Goal: Task Accomplishment & Management: Manage account settings

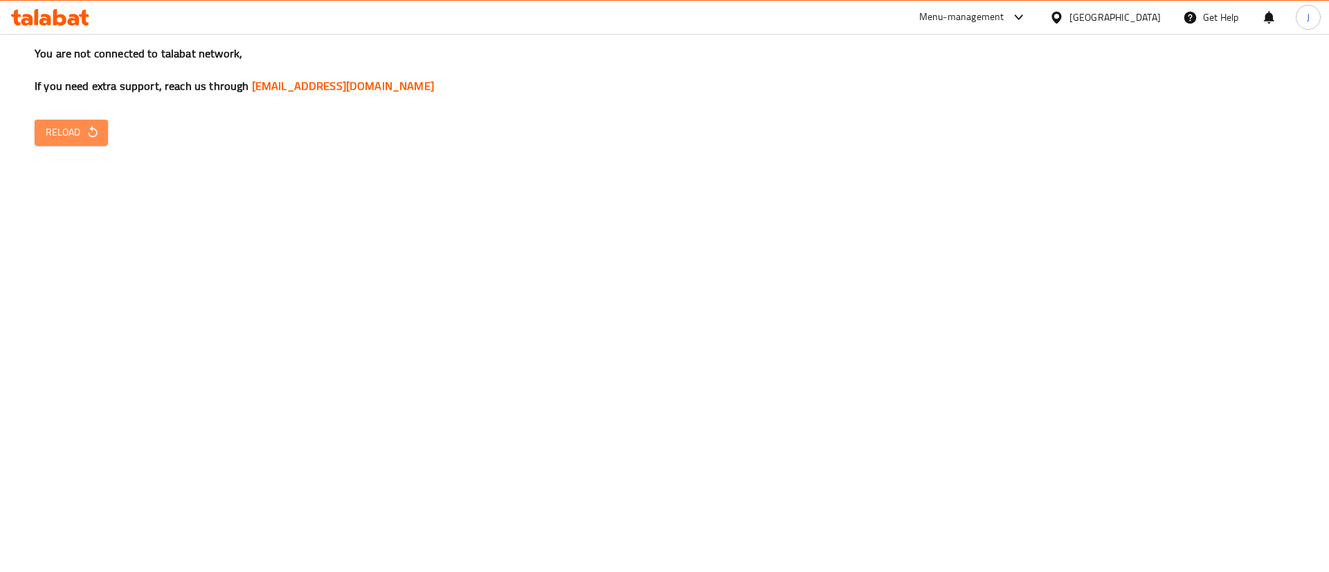
click at [81, 142] on button "Reload" at bounding box center [71, 133] width 73 height 26
click at [57, 133] on span "Reload" at bounding box center [71, 132] width 51 height 17
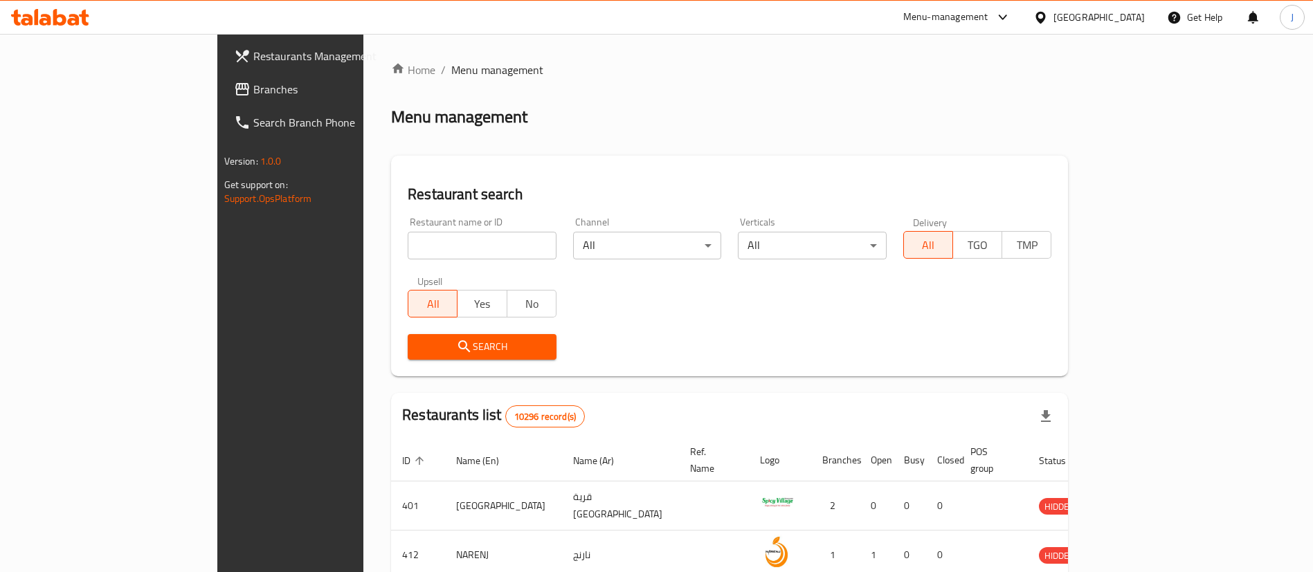
drag, startPoint x: 367, startPoint y: 231, endPoint x: 359, endPoint y: 243, distance: 15.0
click at [408, 243] on div "Restaurant name or ID Restaurant name or ID" at bounding box center [482, 238] width 149 height 42
click at [408, 243] on input "search" at bounding box center [482, 246] width 149 height 28
paste input "couple cookies"
type input "couple cookies"
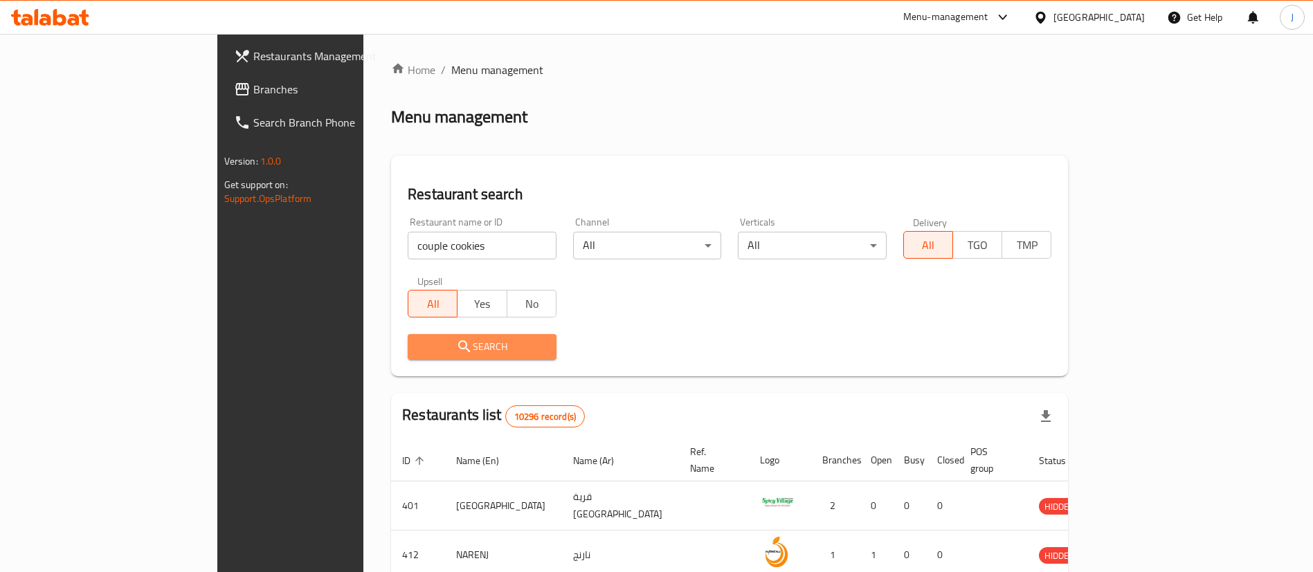
click at [419, 350] on span "Search" at bounding box center [482, 346] width 127 height 17
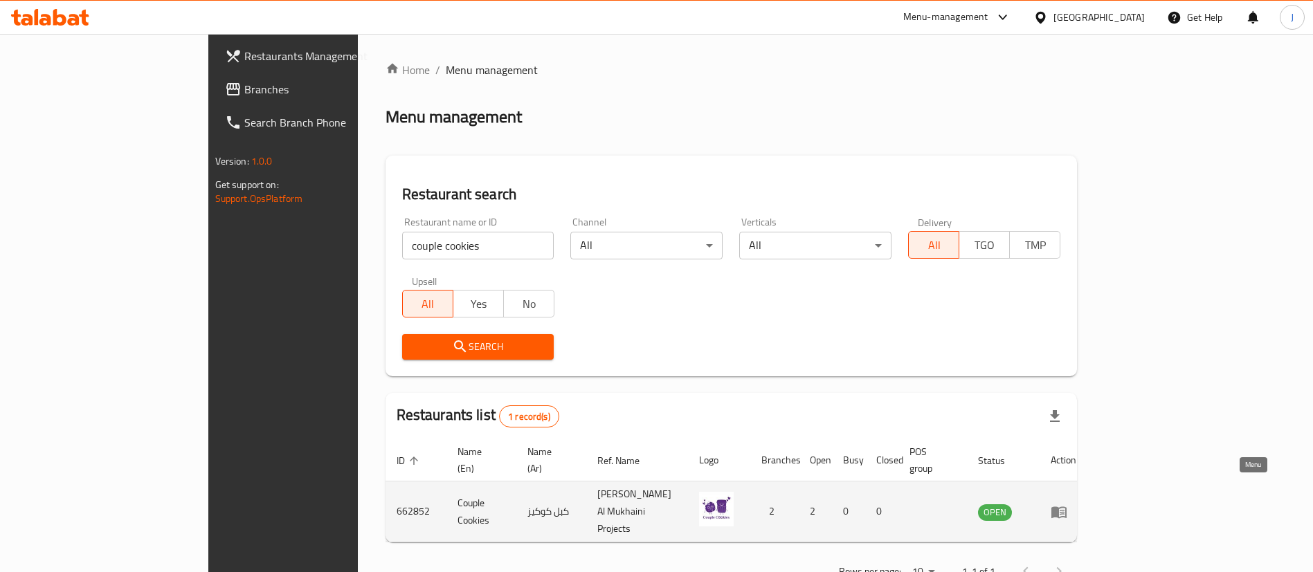
click at [1067, 504] on icon "enhanced table" at bounding box center [1059, 512] width 17 height 17
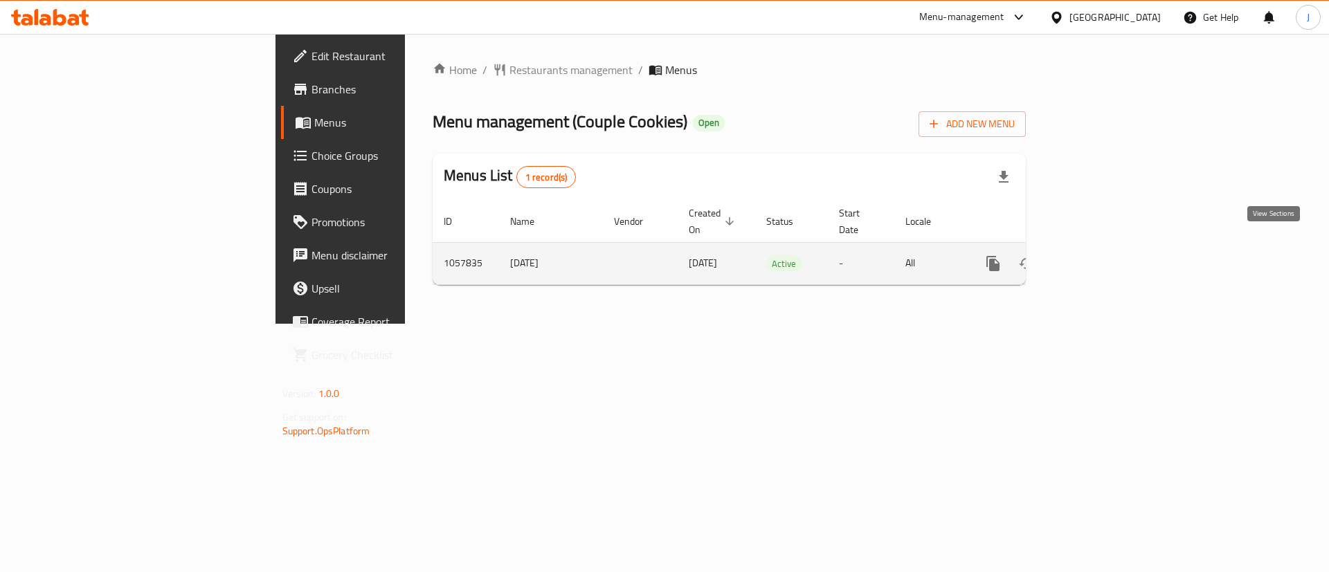
click at [1101, 255] on icon "enhanced table" at bounding box center [1093, 263] width 17 height 17
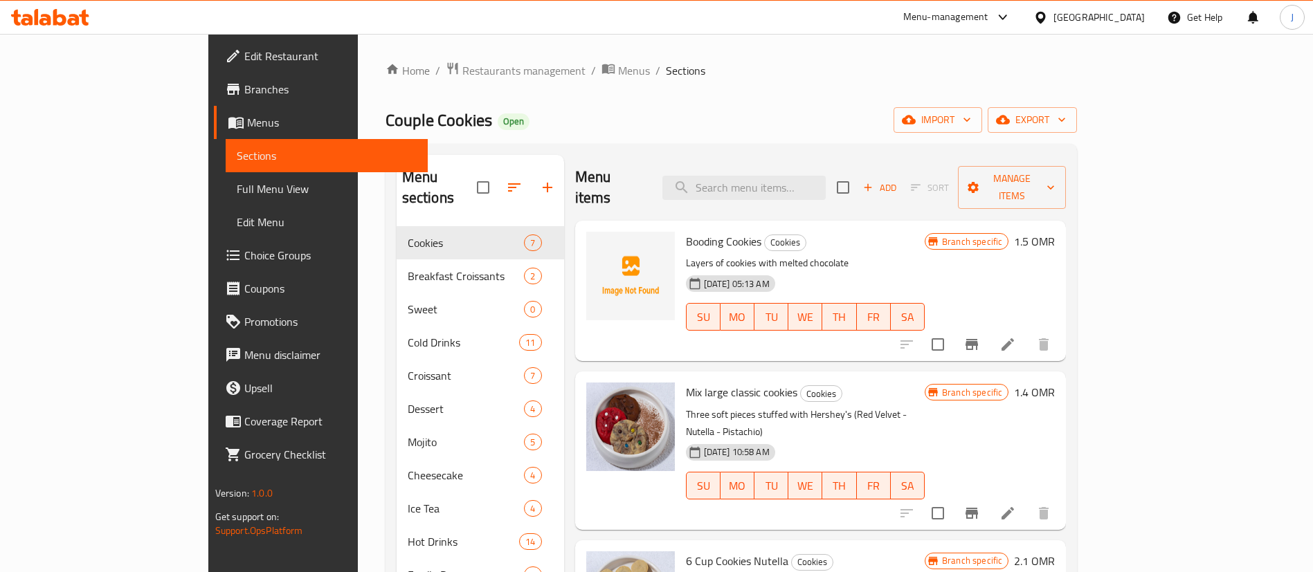
scroll to position [415, 0]
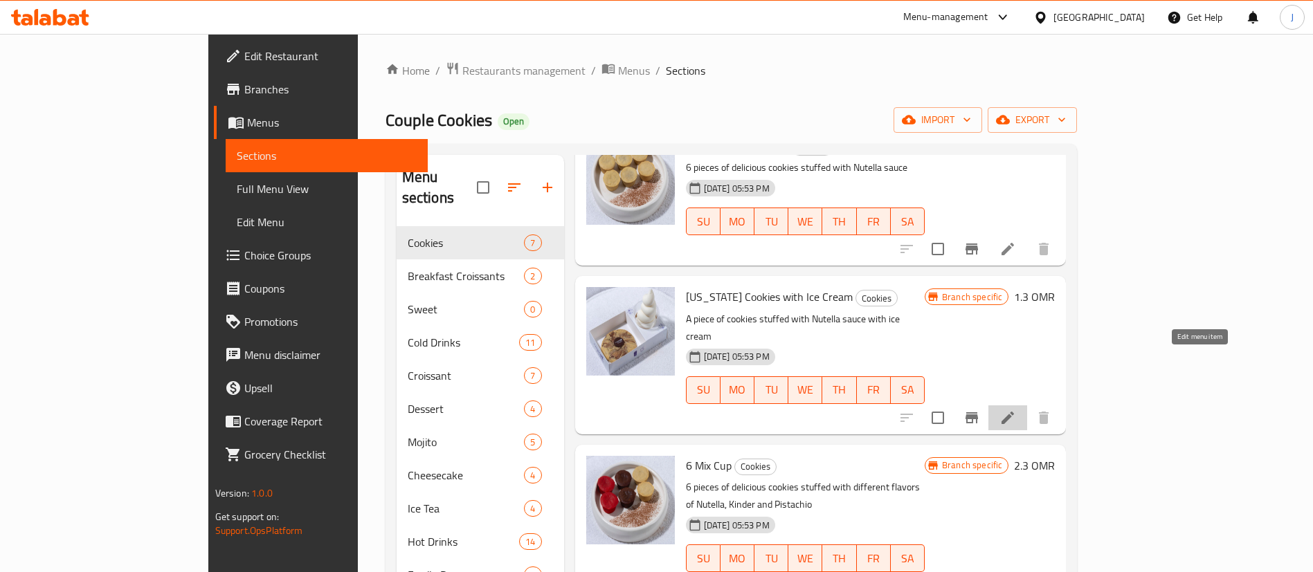
click at [1014, 412] on icon at bounding box center [1008, 418] width 12 height 12
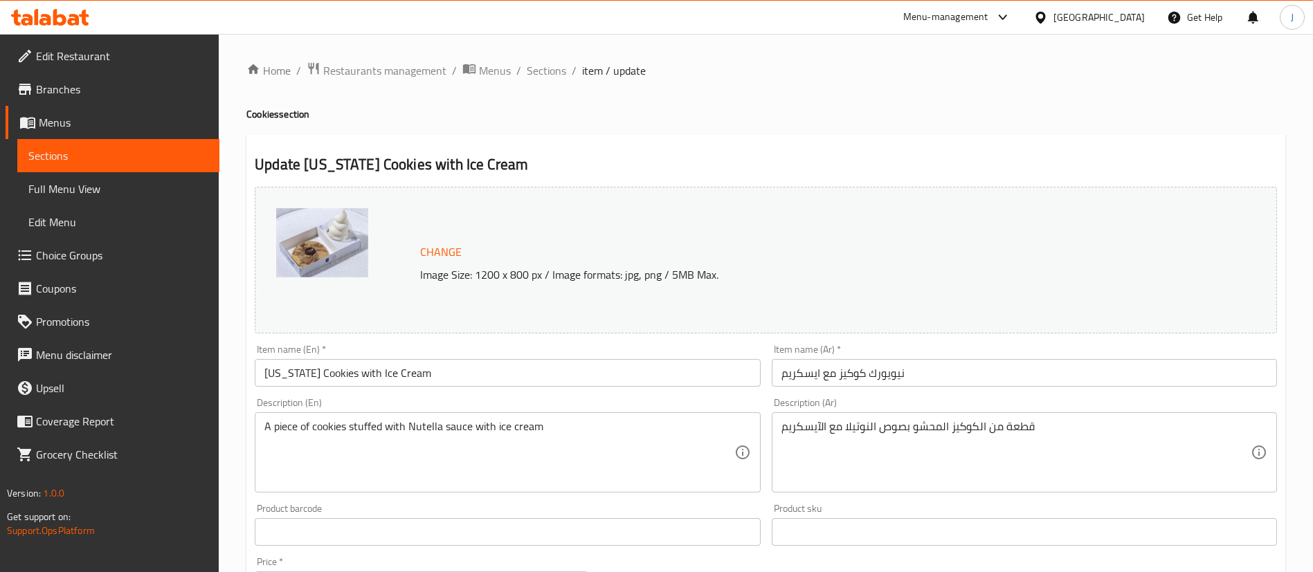
click at [510, 73] on ol "Home / Restaurants management / Menus / Sections / item / update" at bounding box center [765, 71] width 1039 height 18
click at [133, 116] on span "Menus" at bounding box center [124, 122] width 170 height 17
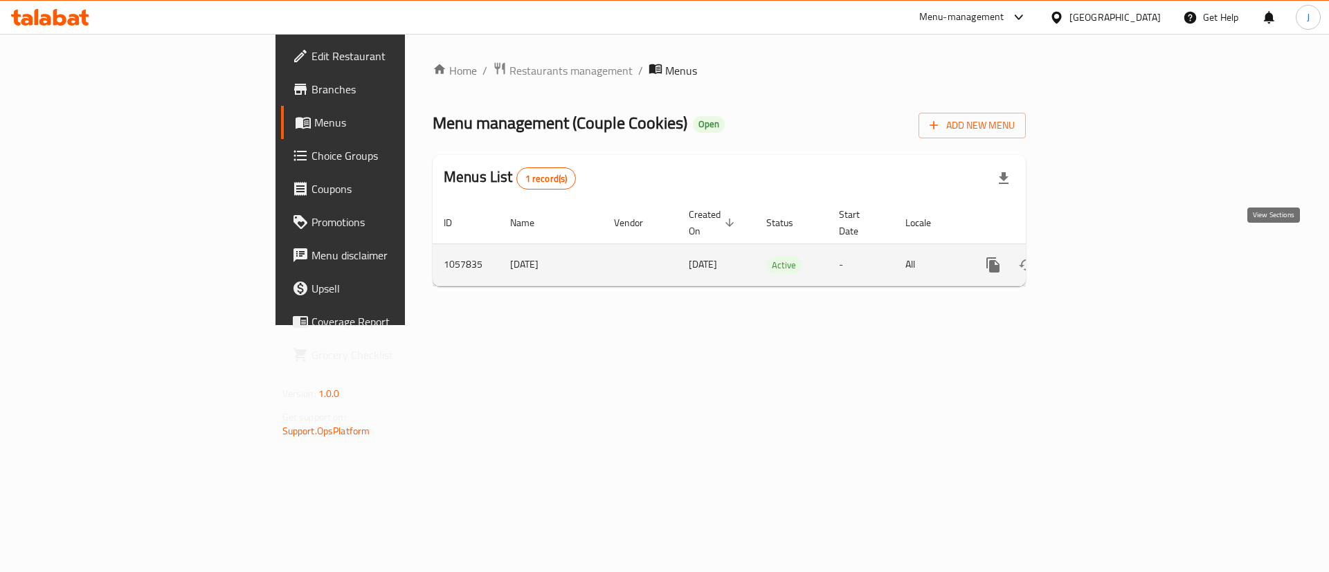
click at [1110, 256] on link "enhanced table" at bounding box center [1092, 265] width 33 height 33
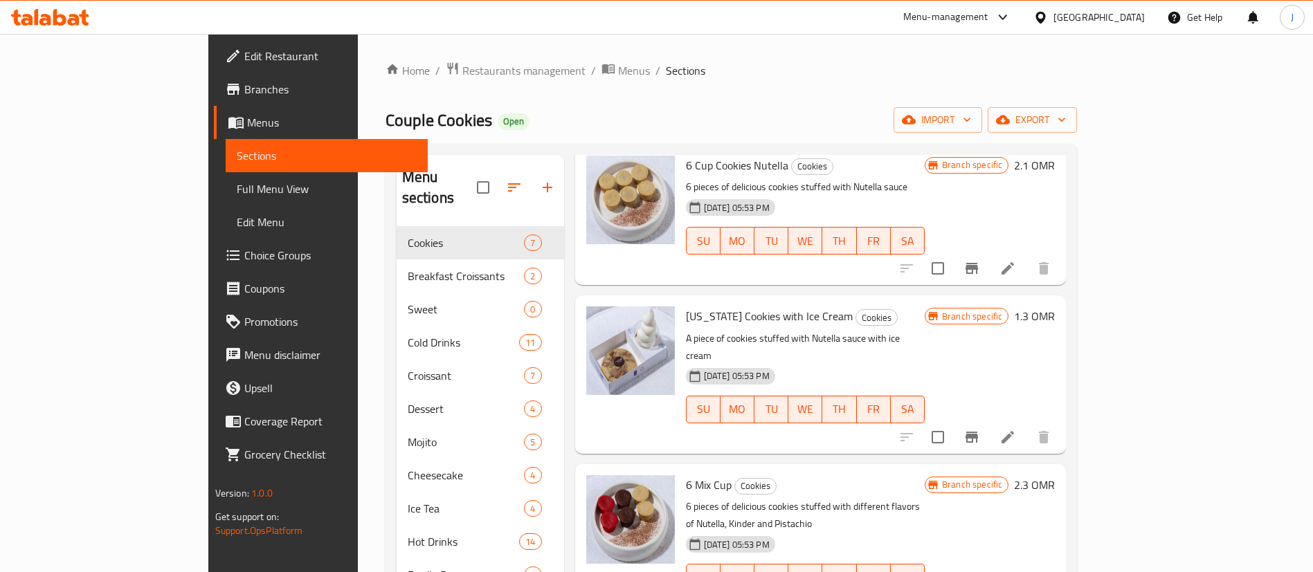
scroll to position [415, 0]
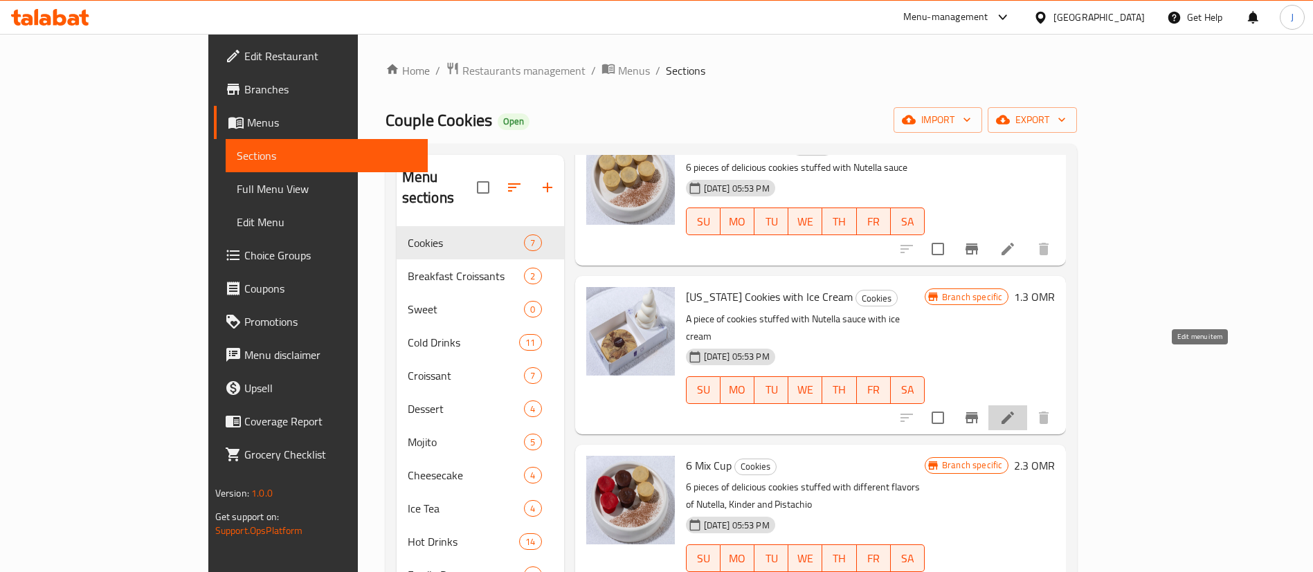
click at [1016, 410] on icon at bounding box center [1008, 418] width 17 height 17
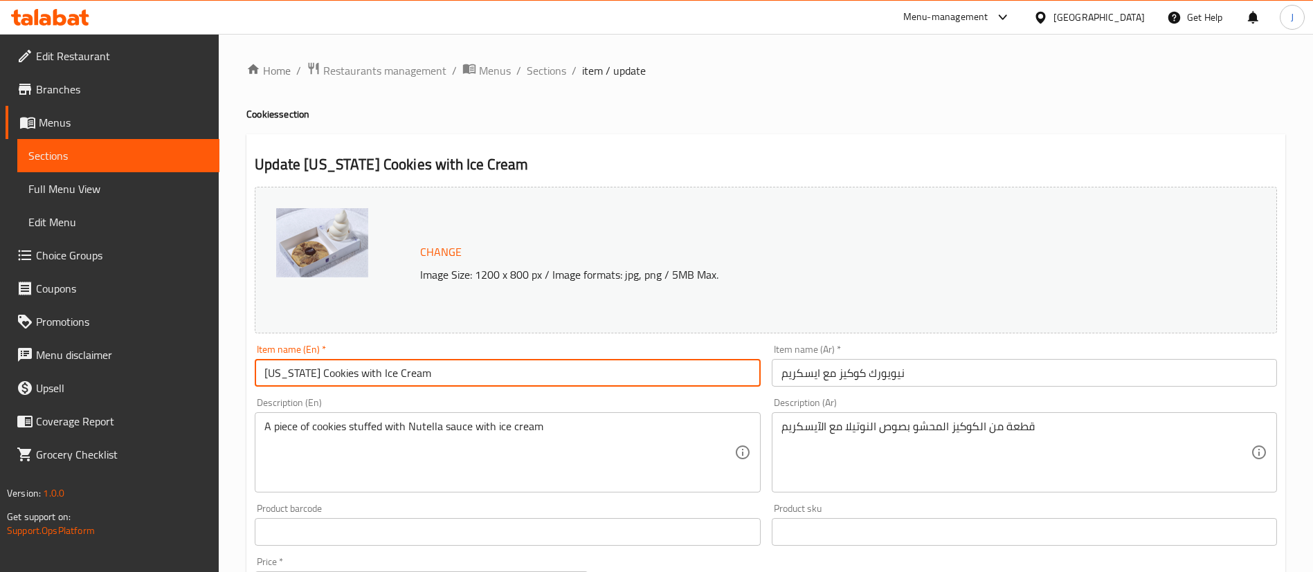
drag, startPoint x: 345, startPoint y: 375, endPoint x: 155, endPoint y: 352, distance: 191.7
click at [155, 352] on div "Edit Restaurant Branches Menus Sections Full Menu View Edit Menu Choice Groups …" at bounding box center [656, 516] width 1313 height 964
paste input "Big Classic with Ice Cream"
drag, startPoint x: 500, startPoint y: 372, endPoint x: 385, endPoint y: 359, distance: 115.7
click at [385, 359] on input "Big Classic with Ice Cream with Ice Cream" at bounding box center [507, 373] width 505 height 28
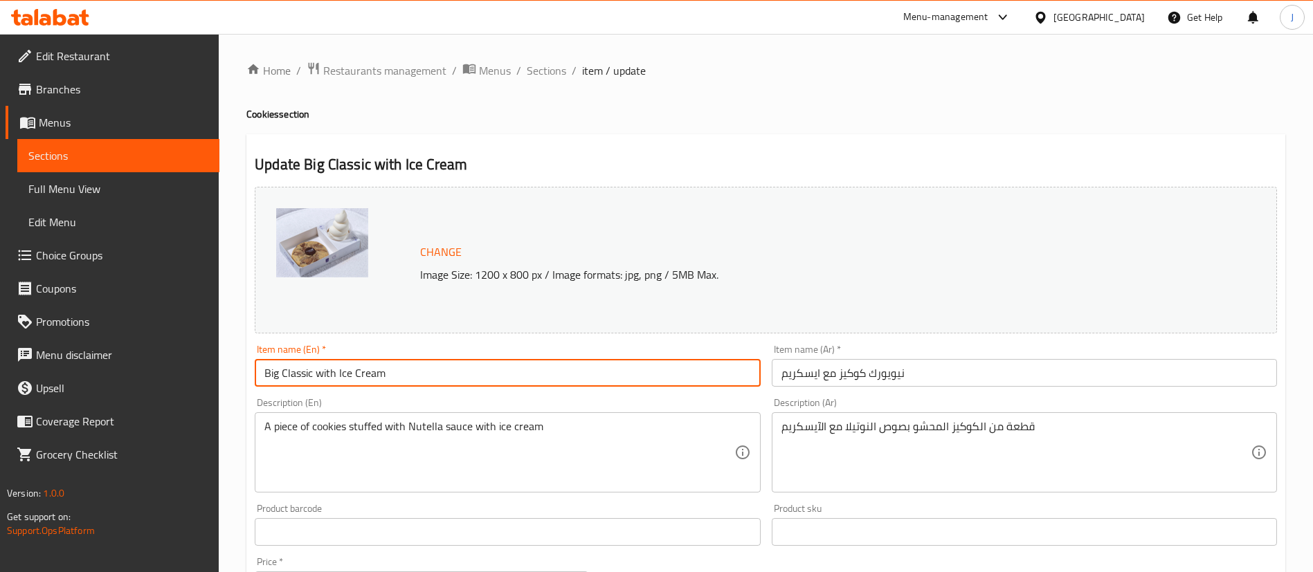
type input "Big Classic with Ice Cream"
click at [811, 368] on input "نيويورك كوكيز مع ايسكريم" at bounding box center [1024, 373] width 505 height 28
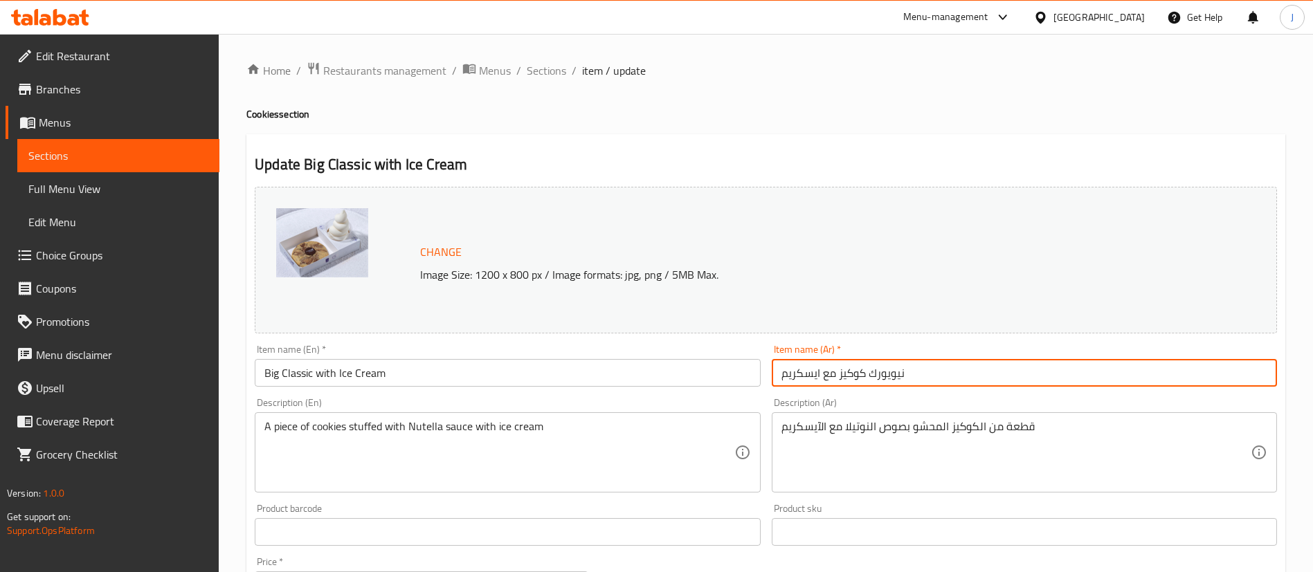
click at [811, 368] on input "نيويورك كوكيز مع ايسكريم" at bounding box center [1024, 373] width 505 height 28
paste input "لاسيك كبير مع الايسكريم"
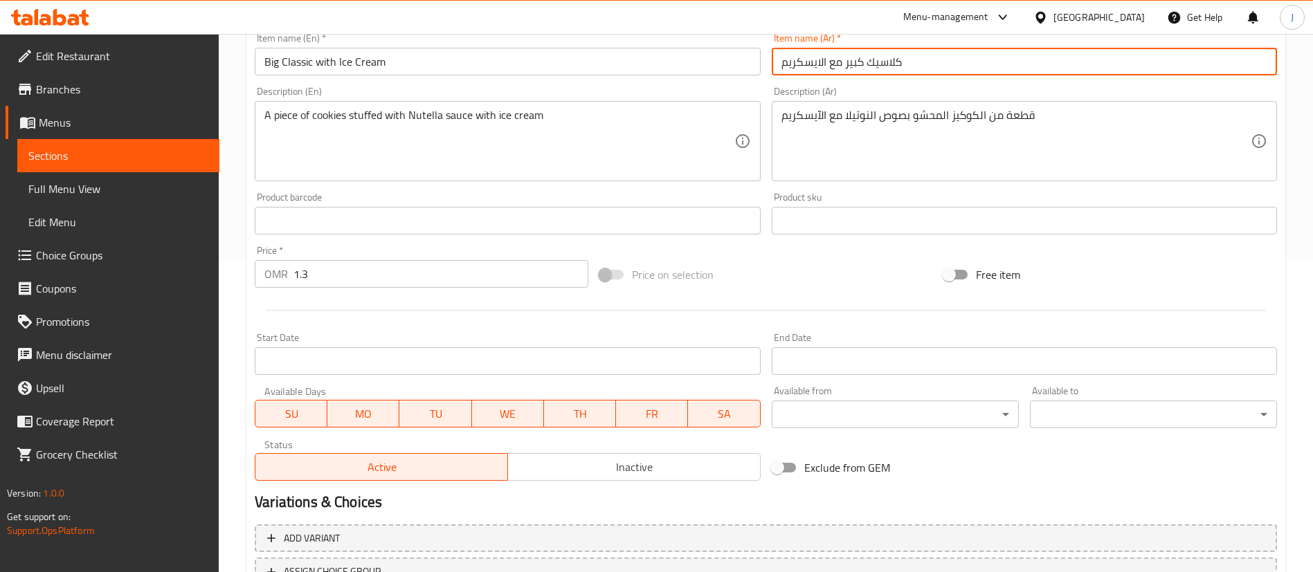
scroll to position [426, 0]
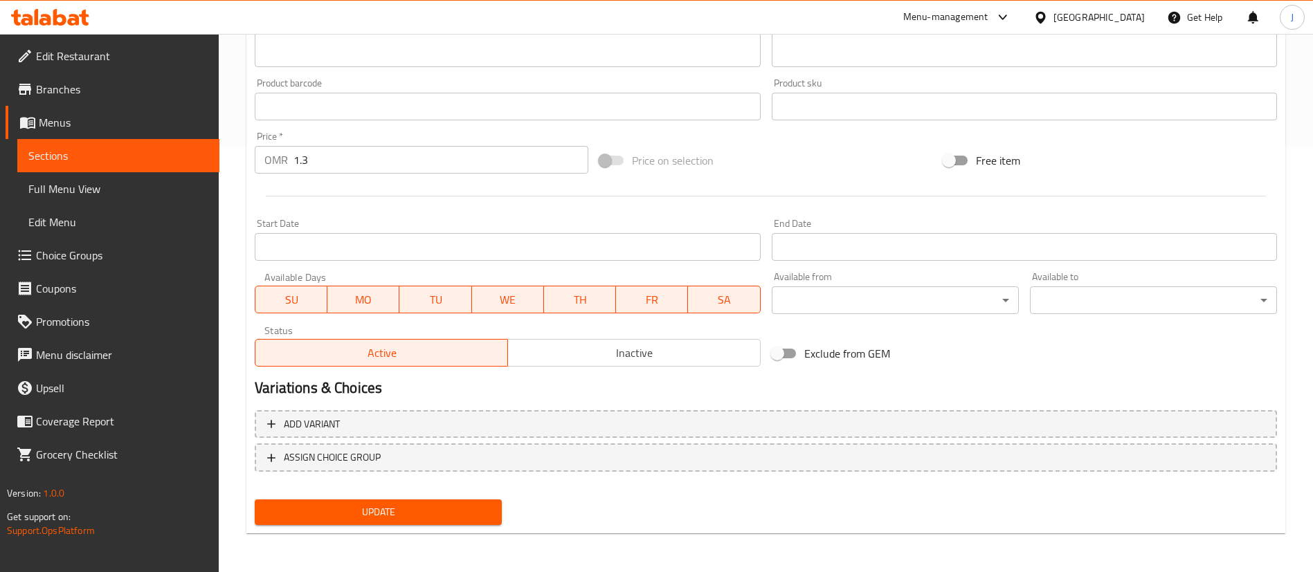
type input "كلاسيك كبير مع الايسكريم"
click at [444, 505] on span "Update" at bounding box center [378, 512] width 225 height 17
click at [311, 505] on span "Update" at bounding box center [378, 512] width 225 height 17
